Goal: Task Accomplishment & Management: Complete application form

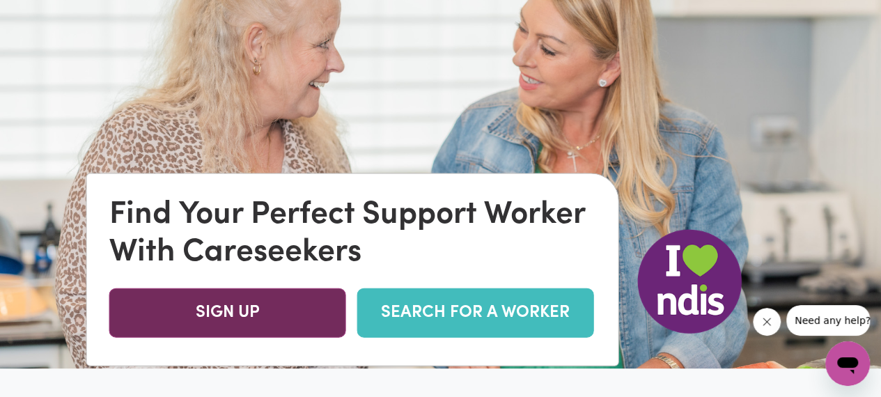
click at [249, 329] on link "SIGN UP" at bounding box center [227, 312] width 237 height 49
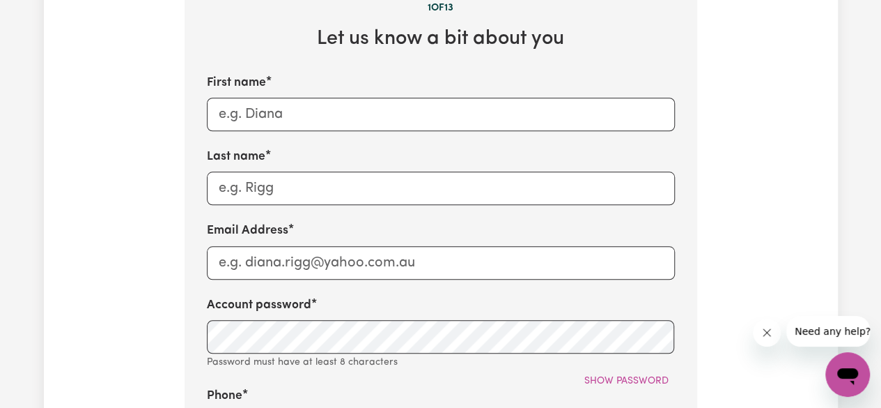
scroll to position [577, 0]
click at [301, 106] on input "First name" at bounding box center [441, 113] width 468 height 33
click at [334, 122] on input "First name" at bounding box center [441, 113] width 468 height 33
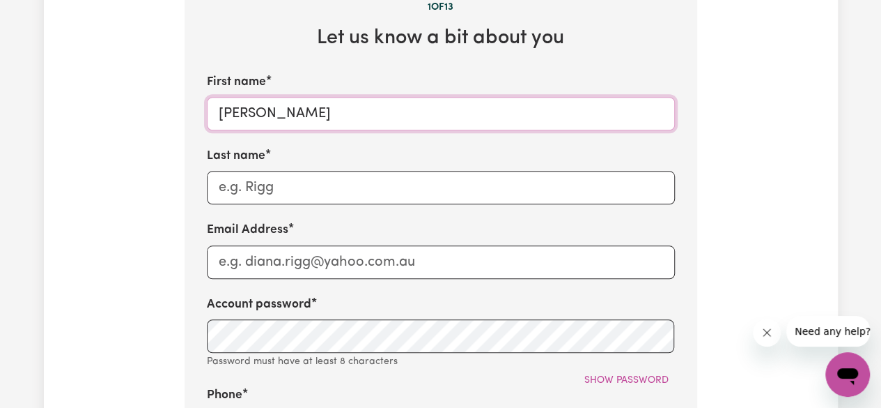
type input "[PERSON_NAME]"
click at [316, 194] on input "Last name" at bounding box center [441, 187] width 468 height 33
type input "Kharma"
type input "[GEOGRAPHIC_DATA]"
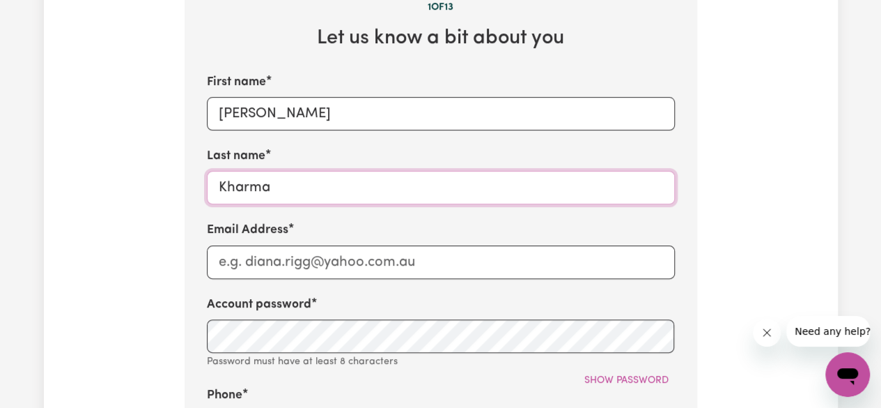
scroll to position [626, 0]
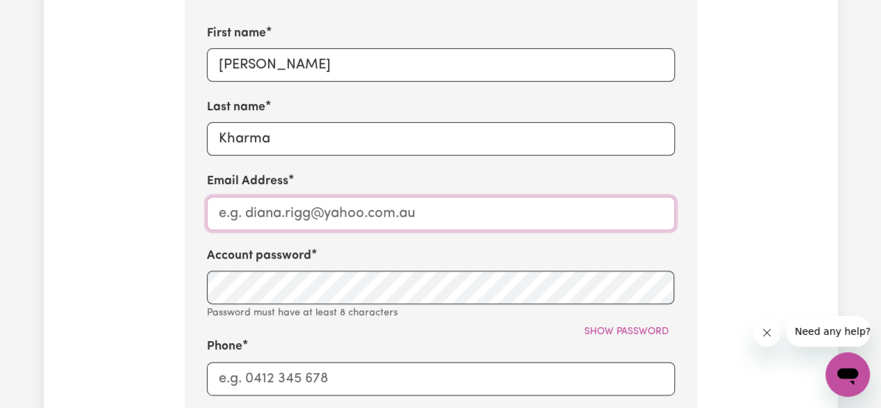
click at [319, 222] on input "Email Address" at bounding box center [441, 212] width 468 height 33
type input "[EMAIL_ADDRESS][DOMAIN_NAME]"
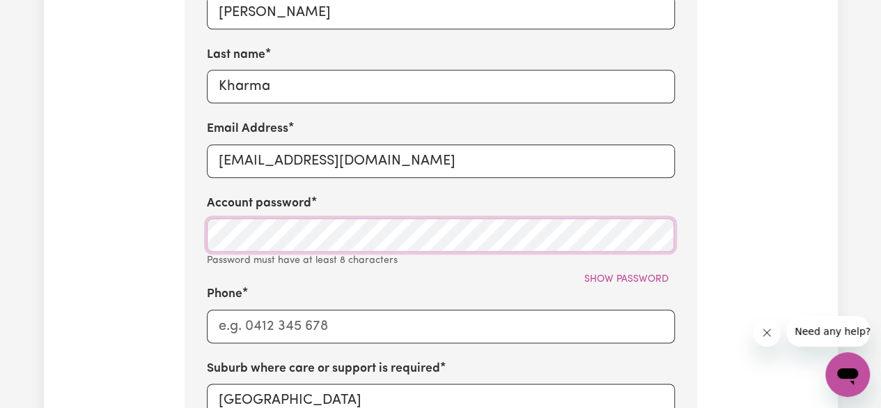
scroll to position [679, 0]
click at [103, 146] on div "Tell us your care and support requirements Welcome to Careseekers. We are excit…" at bounding box center [441, 171] width 794 height 1525
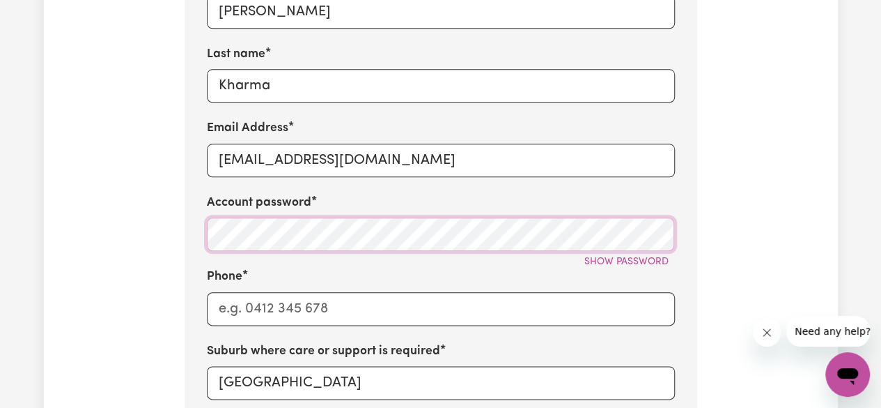
scroll to position [737, 0]
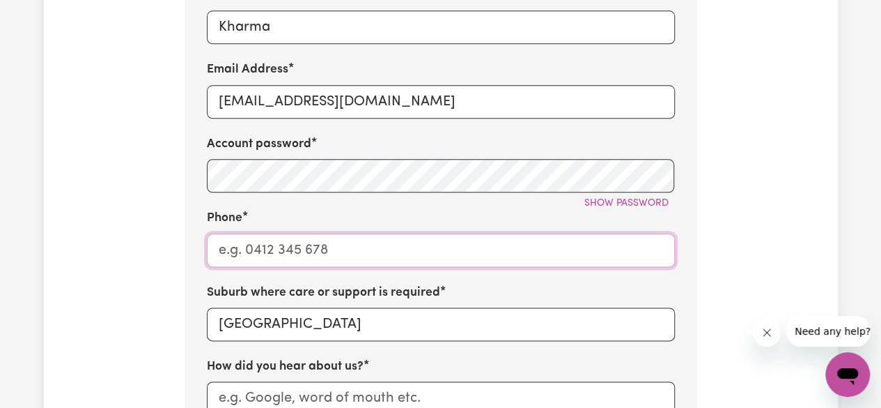
click at [277, 236] on input "Phone" at bounding box center [441, 249] width 468 height 33
type input "o"
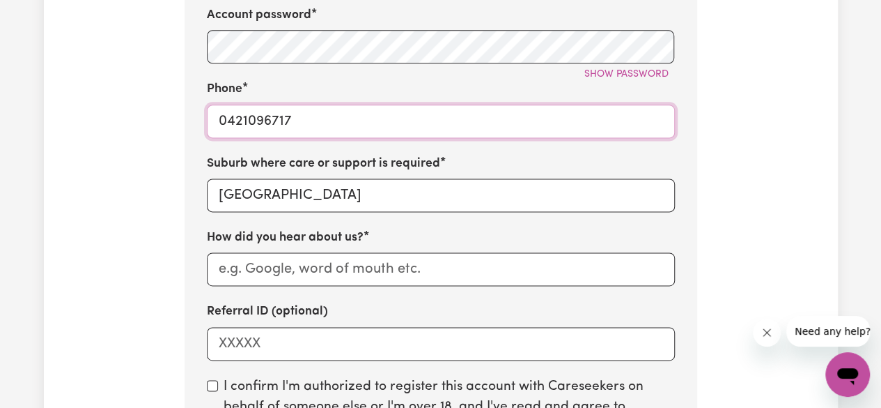
scroll to position [867, 0]
type input "0421096717"
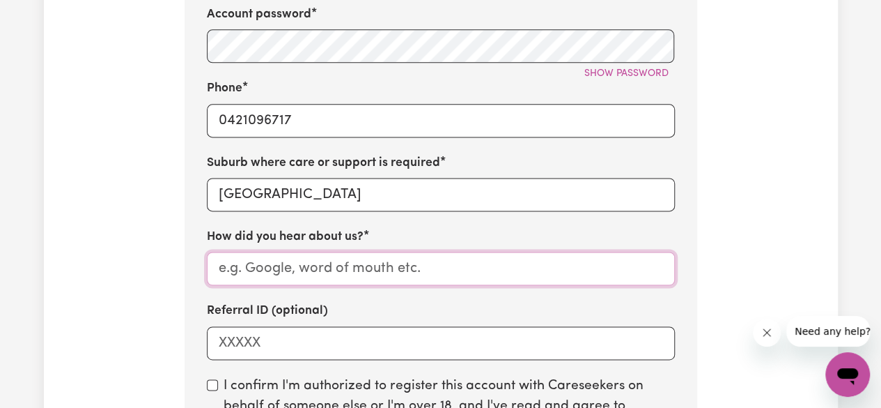
click at [306, 274] on input "How did you hear about us?" at bounding box center [441, 268] width 468 height 33
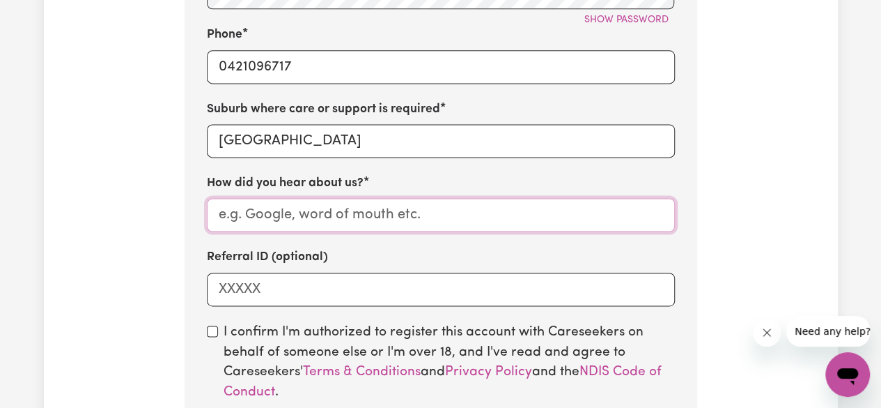
scroll to position [931, 0]
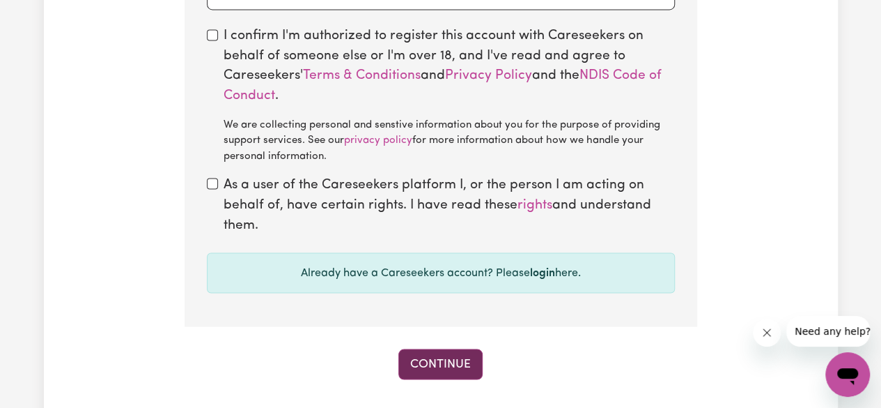
click at [413, 357] on button "Continue" at bounding box center [441, 363] width 84 height 31
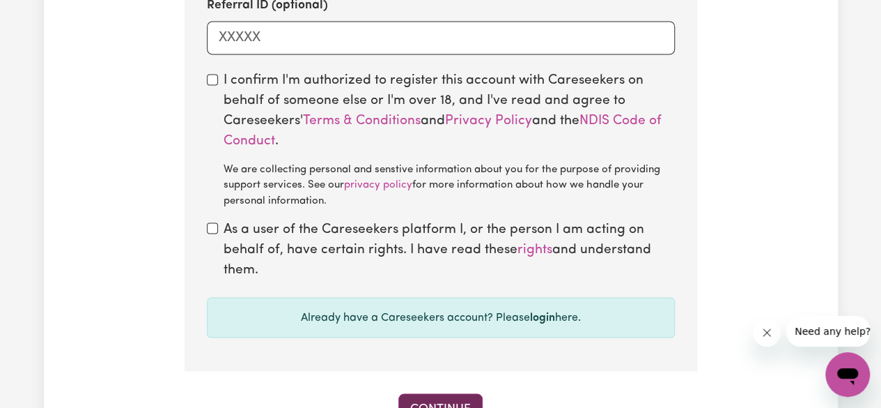
scroll to position [1261, 0]
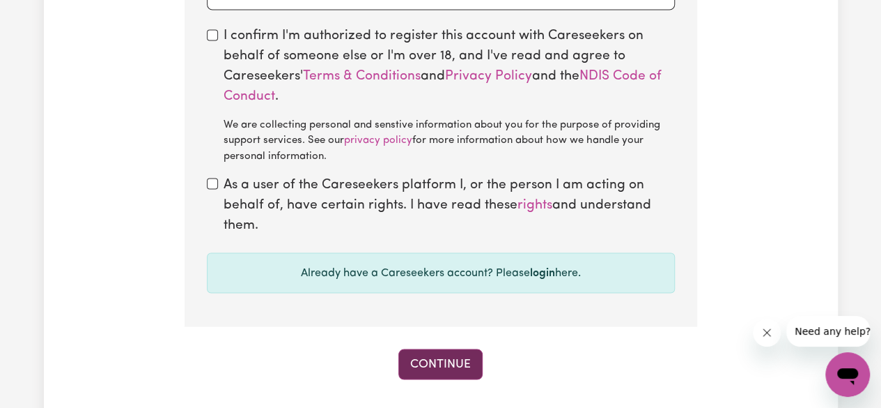
click at [422, 362] on button "Continue" at bounding box center [441, 363] width 84 height 31
click at [456, 357] on button "Continue" at bounding box center [441, 363] width 84 height 31
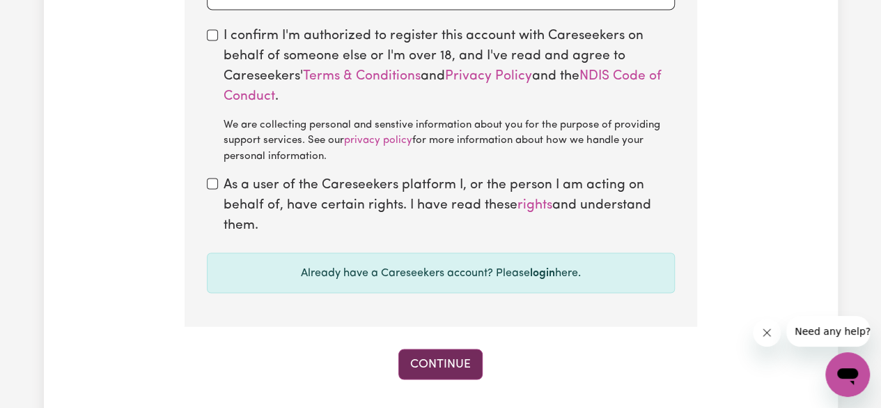
click at [456, 357] on button "Continue" at bounding box center [441, 363] width 84 height 31
click at [463, 363] on button "Continue" at bounding box center [441, 363] width 84 height 31
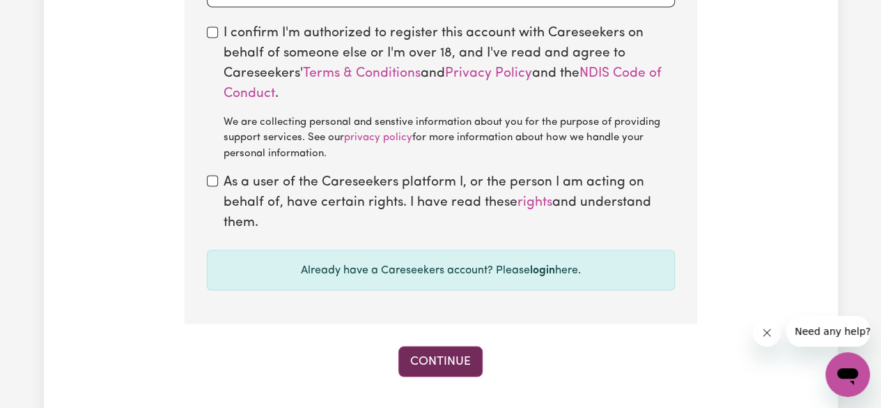
scroll to position [1279, 0]
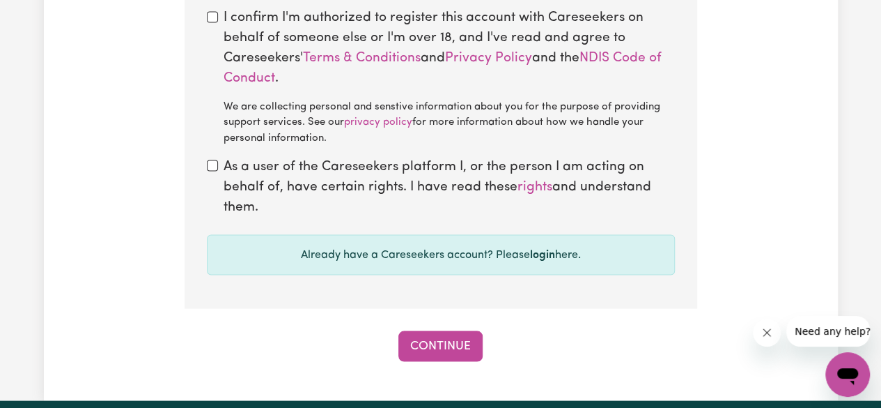
click at [209, 179] on div "As a user of the Careseekers platform I, or the person I am acting on behalf of…" at bounding box center [441, 187] width 468 height 60
click at [207, 169] on input "checkbox" at bounding box center [212, 165] width 11 height 11
checkbox input "true"
click at [431, 338] on button "Continue" at bounding box center [441, 345] width 84 height 31
click at [435, 345] on button "Continue" at bounding box center [441, 345] width 84 height 31
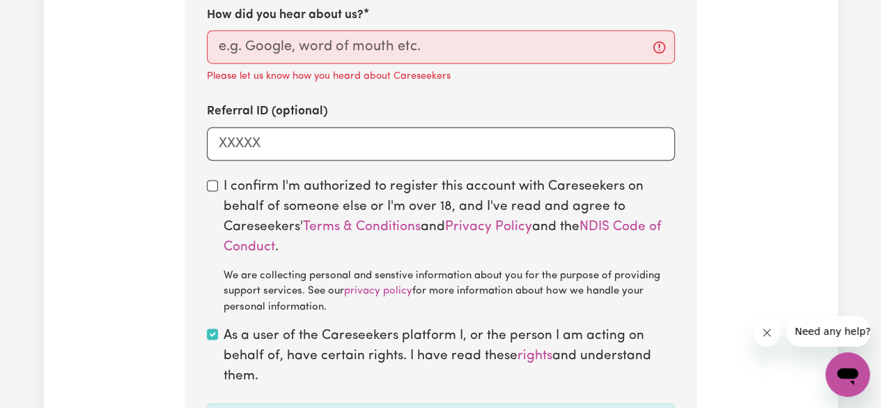
scroll to position [1100, 0]
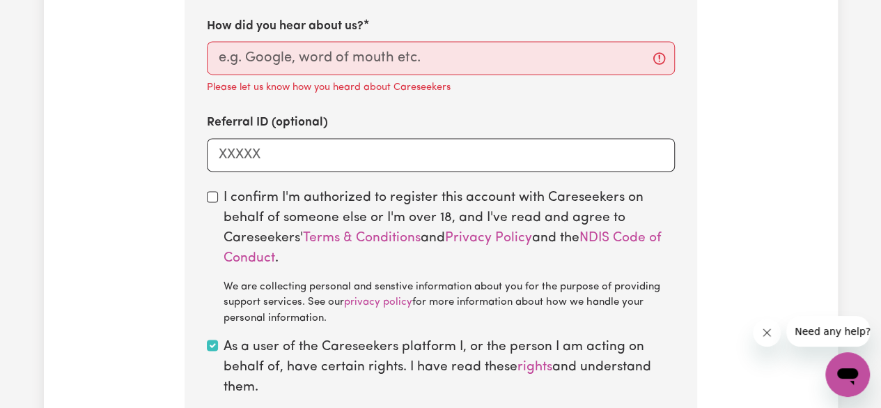
click at [300, 130] on label "Referral ID (optional)" at bounding box center [267, 123] width 121 height 18
click at [300, 138] on input "Referral ID (optional)" at bounding box center [441, 154] width 468 height 33
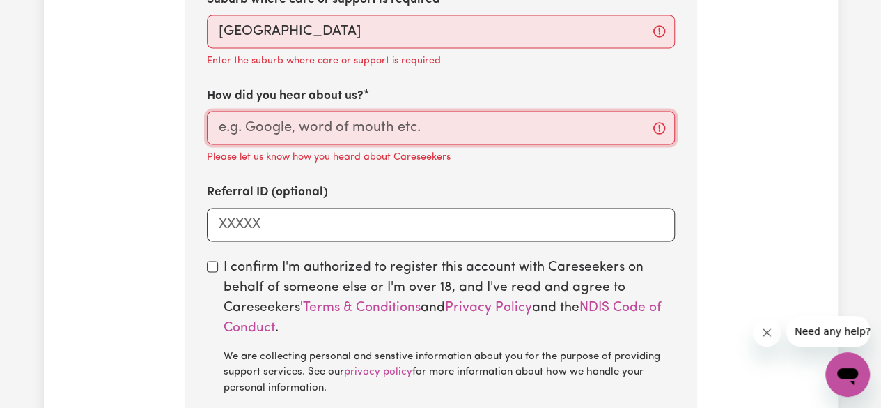
click at [308, 135] on input "How did you hear about us?" at bounding box center [441, 127] width 468 height 33
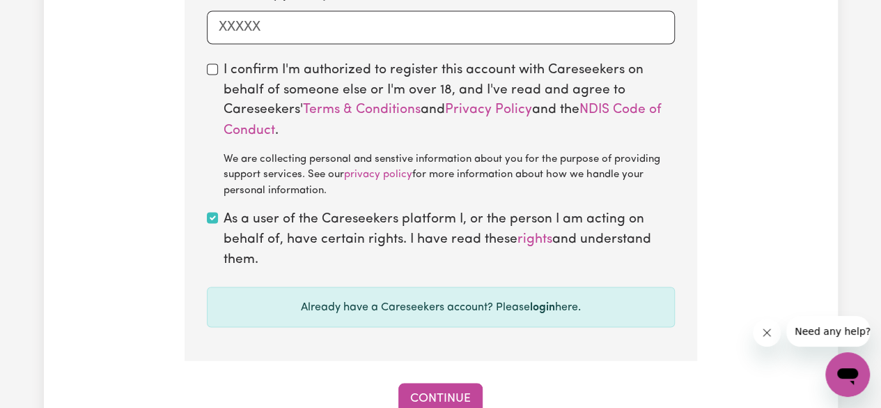
scroll to position [1256, 0]
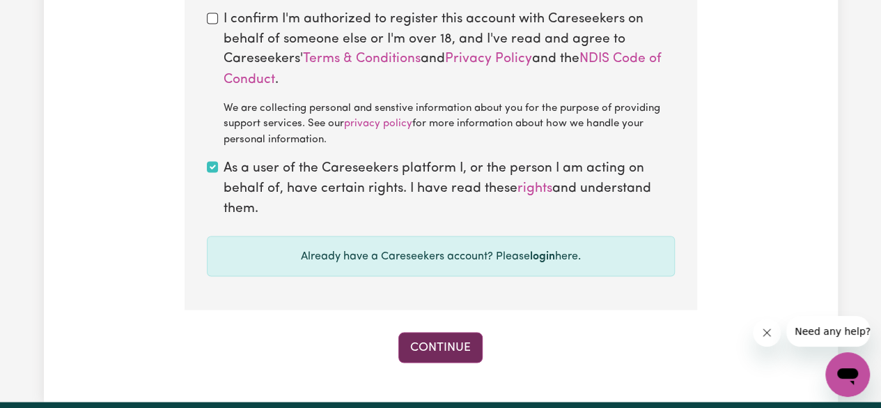
type input "yes"
click at [425, 355] on button "Continue" at bounding box center [441, 347] width 84 height 31
